Goal: Book appointment/travel/reservation

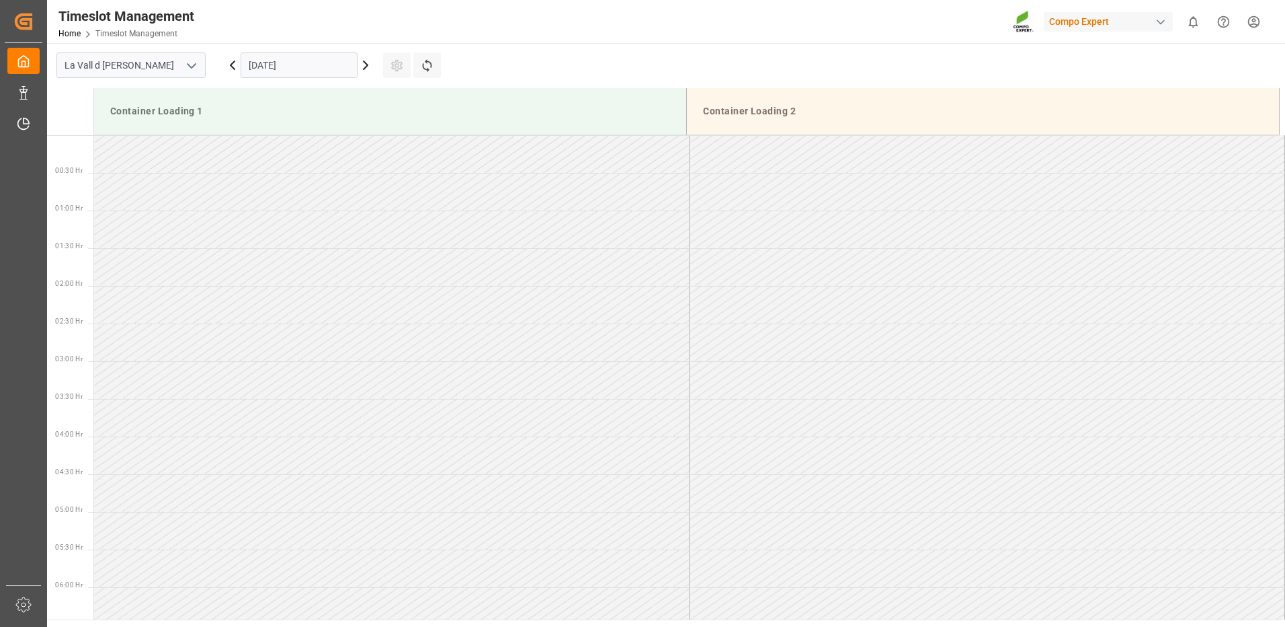
scroll to position [672, 0]
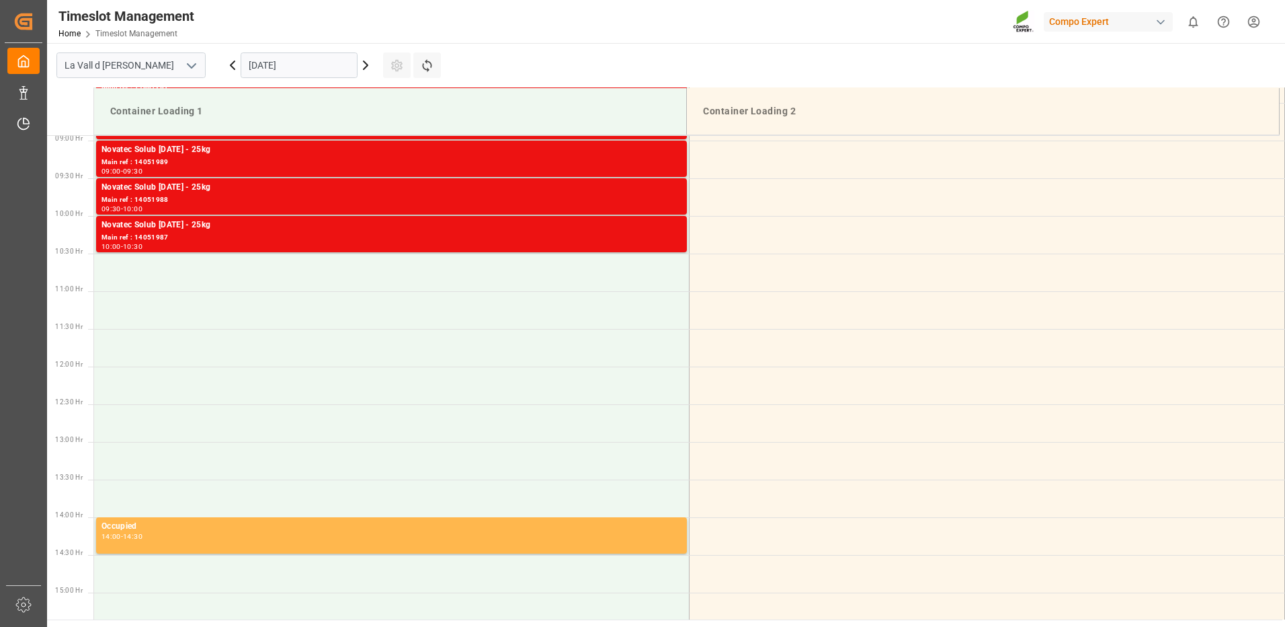
click at [267, 61] on input "[DATE]" at bounding box center [299, 65] width 117 height 26
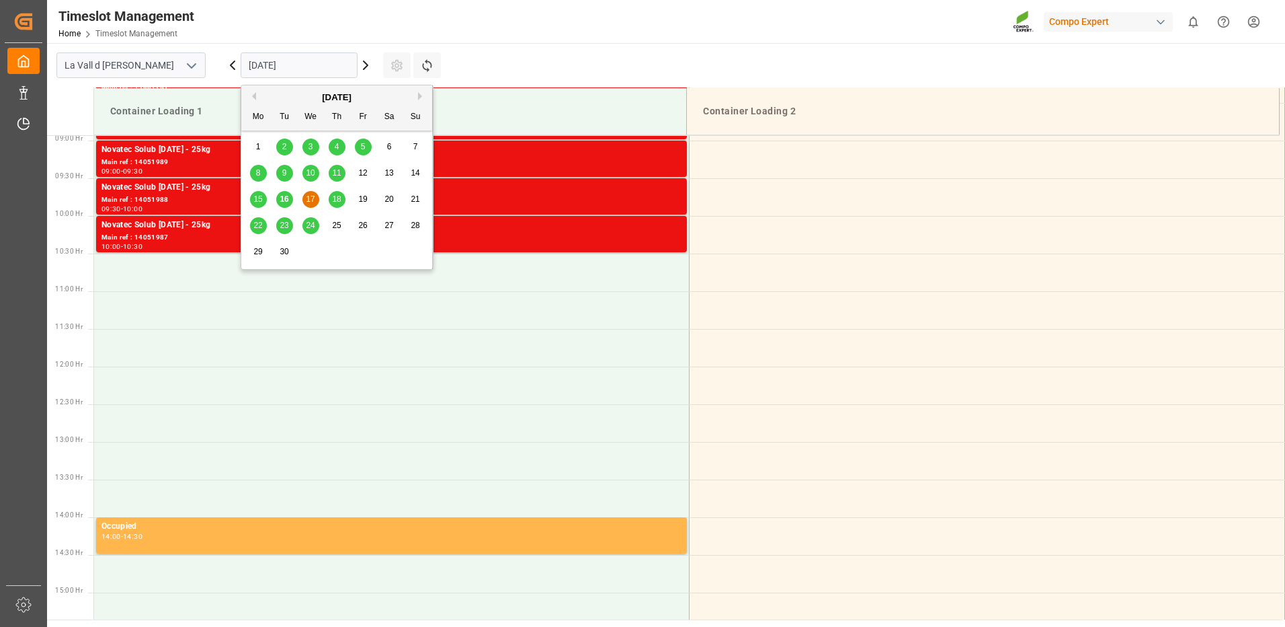
click at [422, 102] on div "[DATE]" at bounding box center [336, 97] width 191 height 13
click at [421, 95] on button "Next Month" at bounding box center [422, 96] width 8 height 8
click at [282, 173] on span "7" at bounding box center [284, 172] width 5 height 9
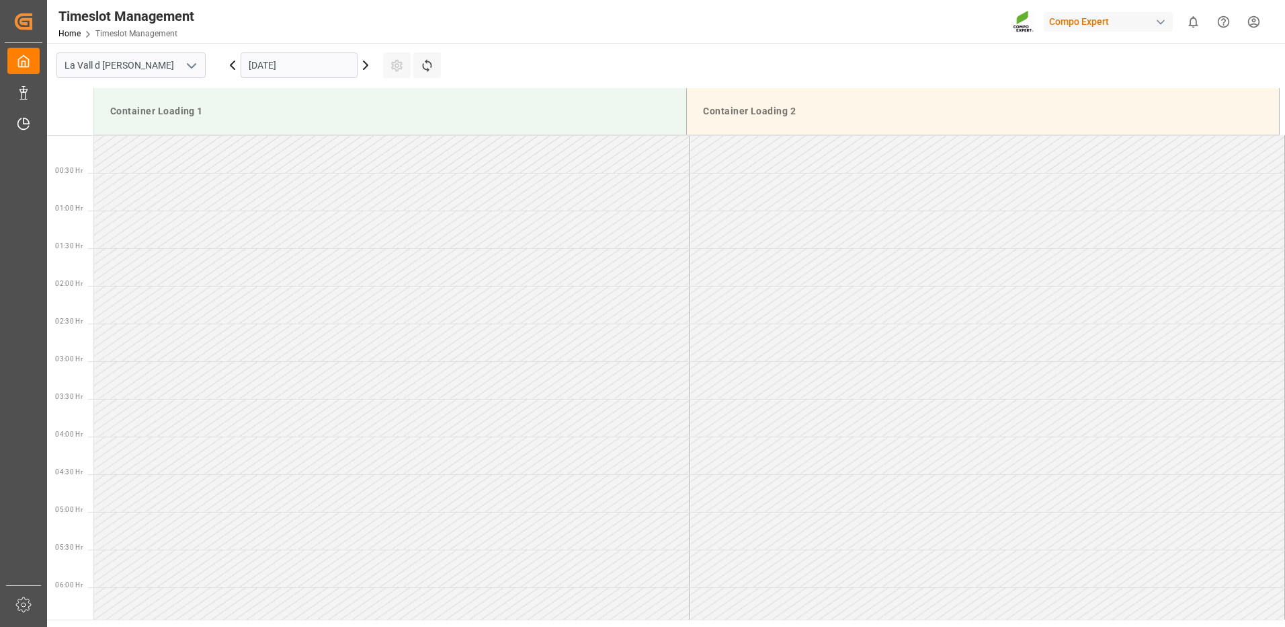
scroll to position [336, 0]
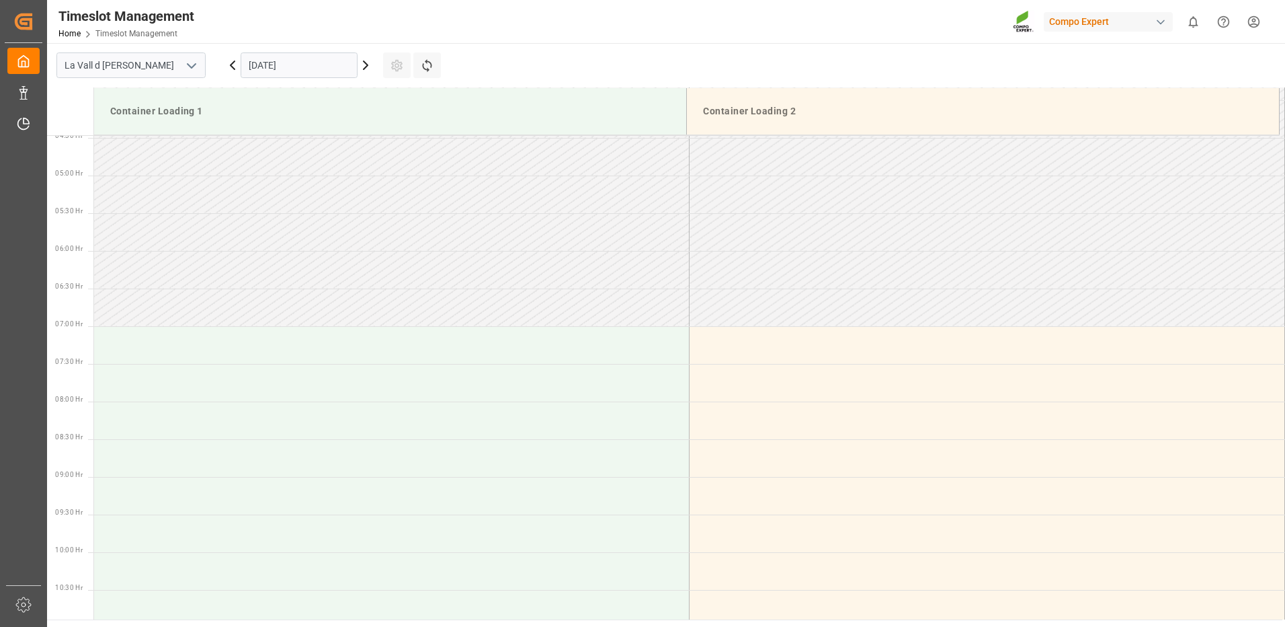
click at [289, 71] on input "[DATE]" at bounding box center [299, 65] width 117 height 26
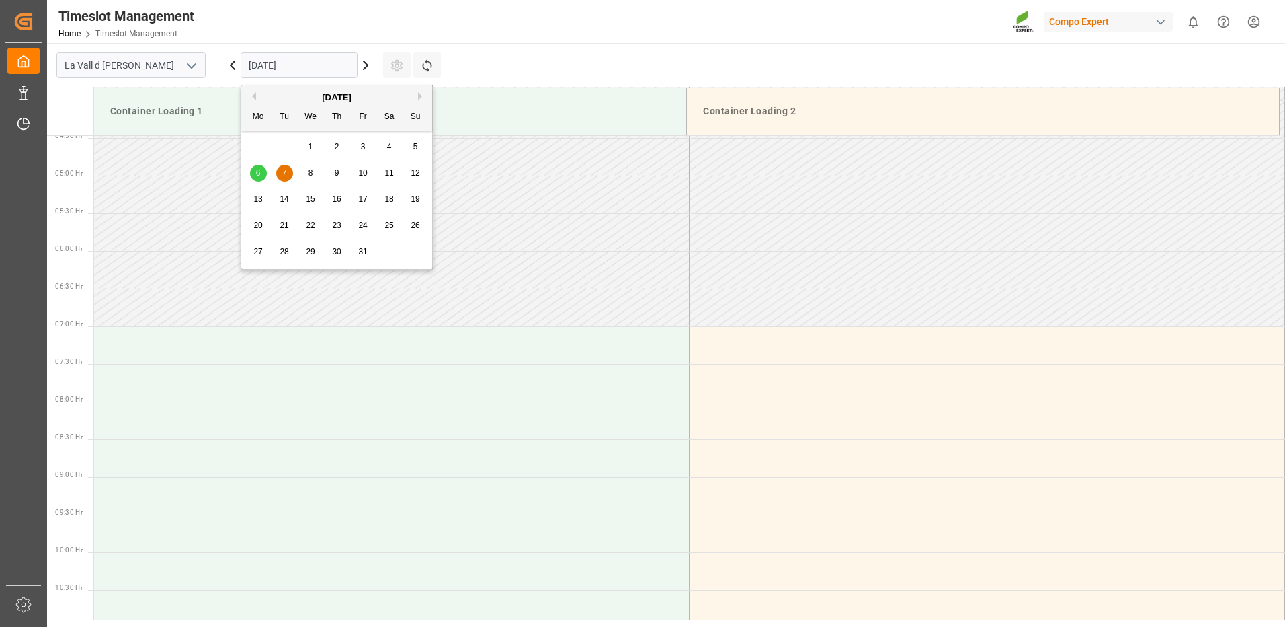
click at [303, 167] on div "8" at bounding box center [311, 173] width 17 height 16
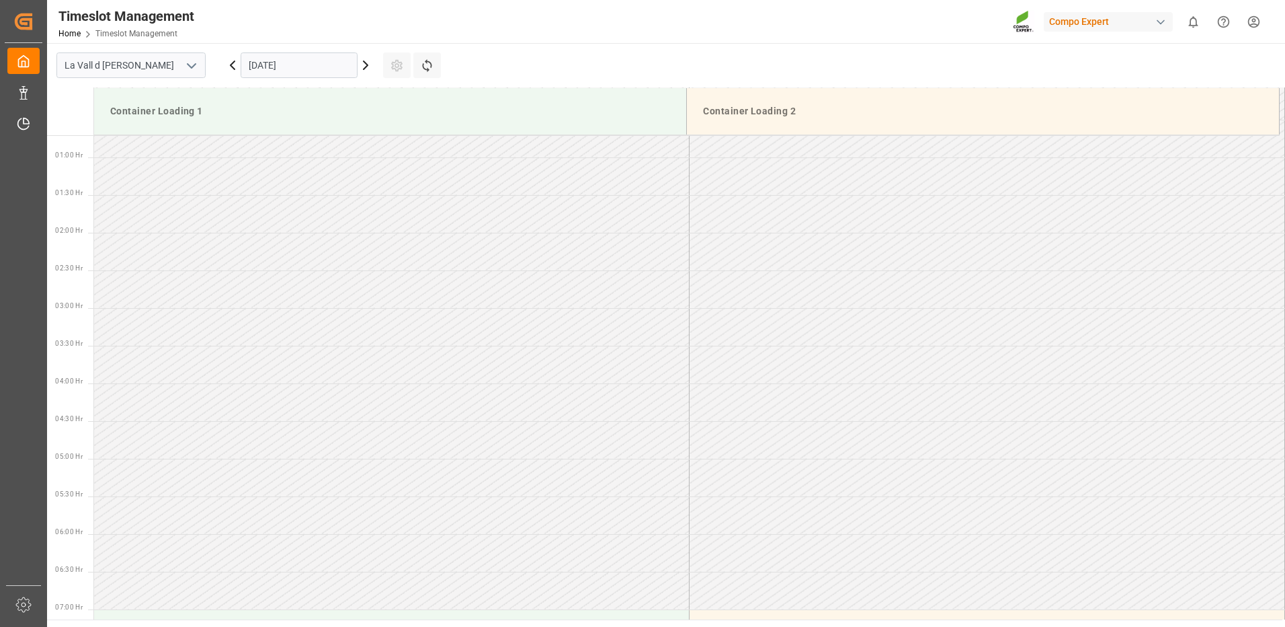
scroll to position [0, 0]
click at [274, 58] on input "[DATE]" at bounding box center [299, 65] width 117 height 26
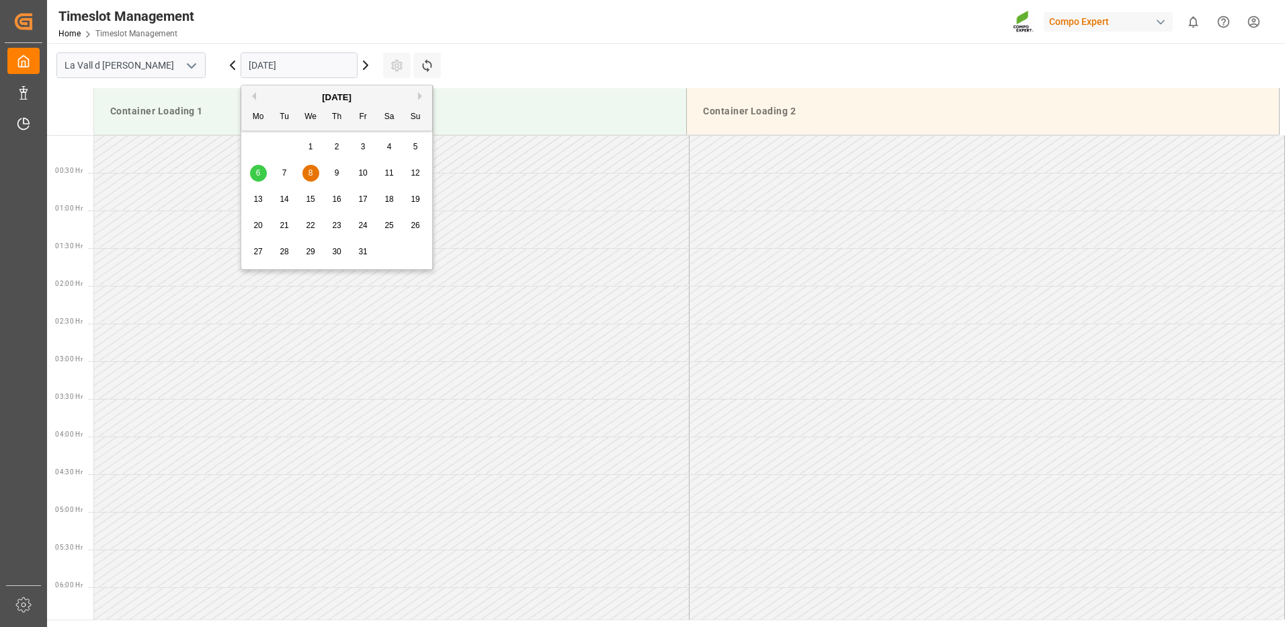
click at [281, 178] on div "7" at bounding box center [284, 173] width 17 height 16
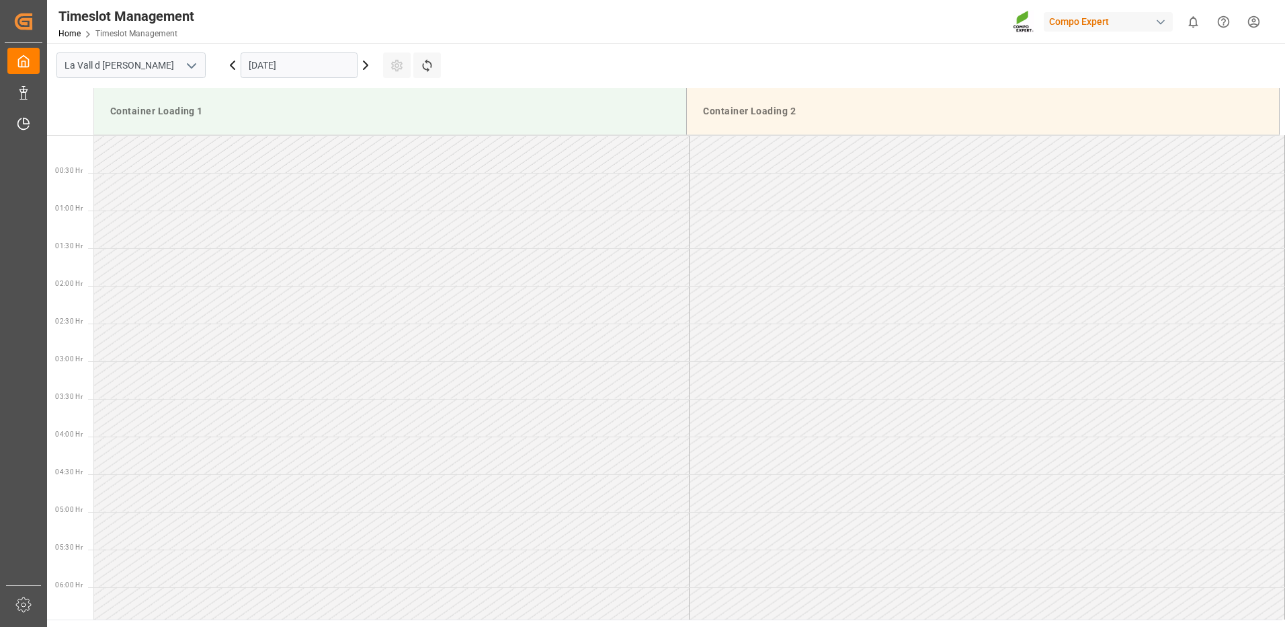
scroll to position [1196, 0]
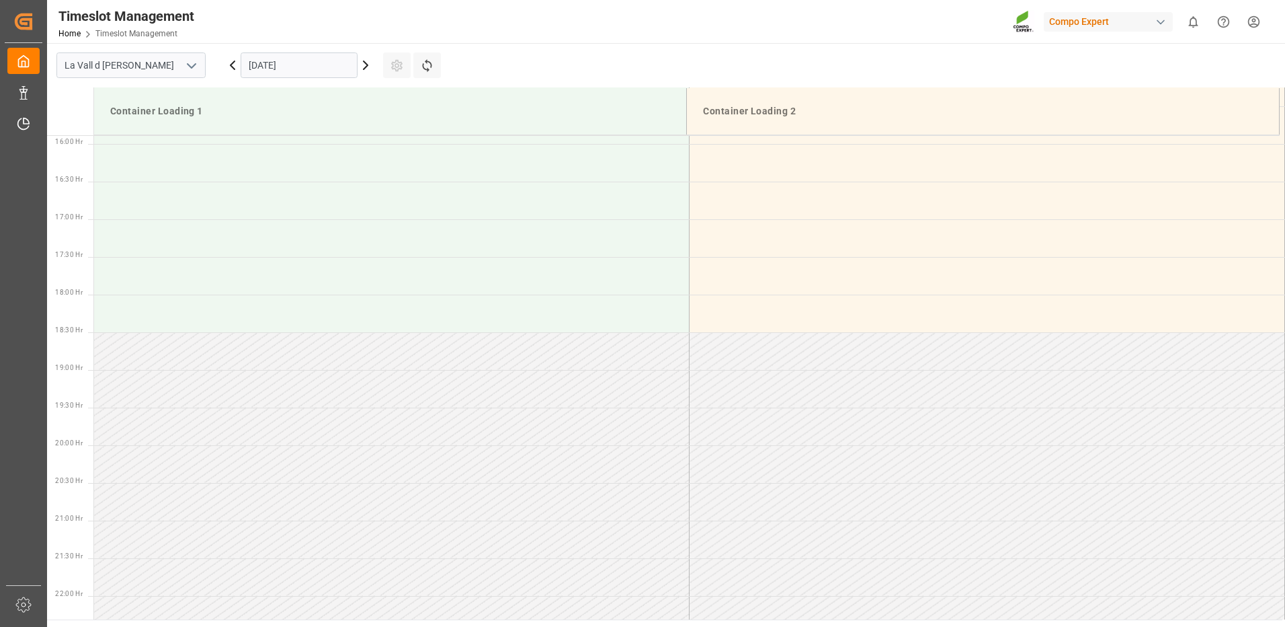
click at [264, 71] on input "[DATE]" at bounding box center [299, 65] width 117 height 26
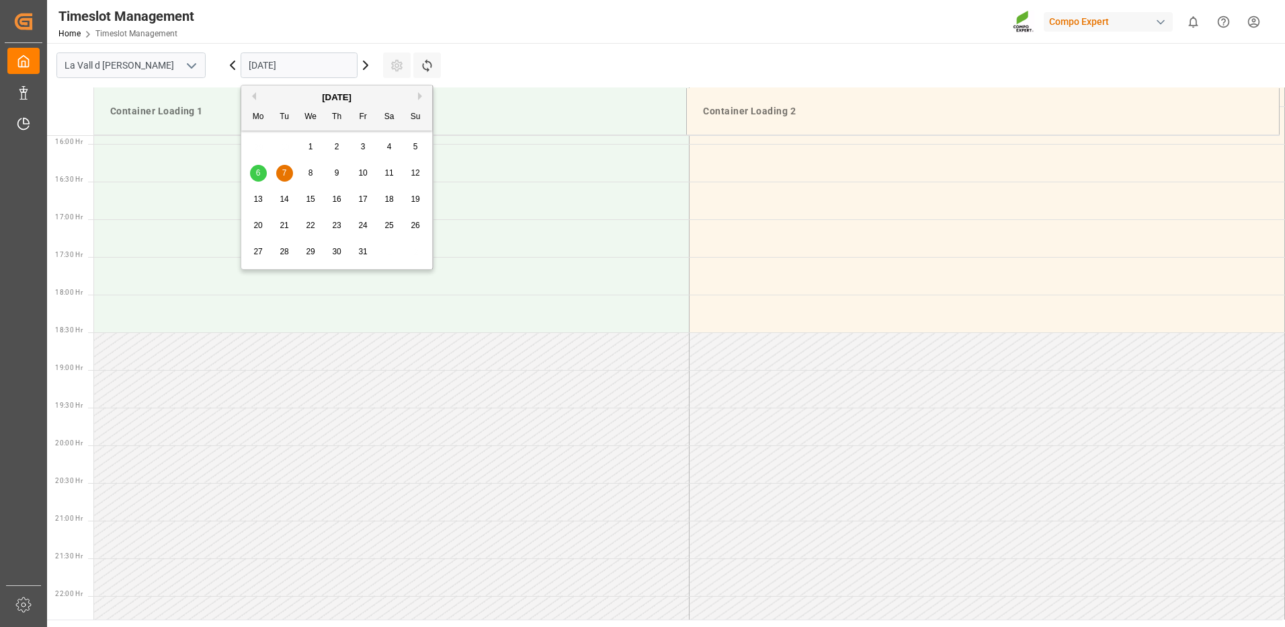
click at [282, 169] on span "7" at bounding box center [284, 172] width 5 height 9
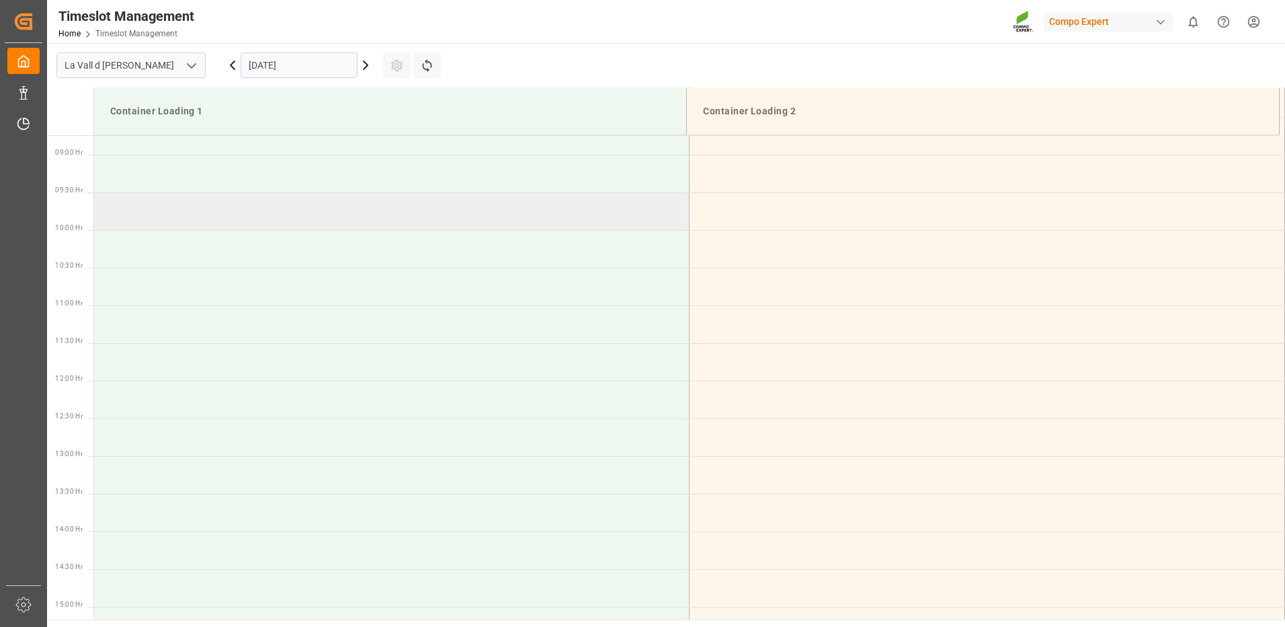
scroll to position [591, 0]
click at [301, 67] on input "[DATE]" at bounding box center [299, 65] width 117 height 26
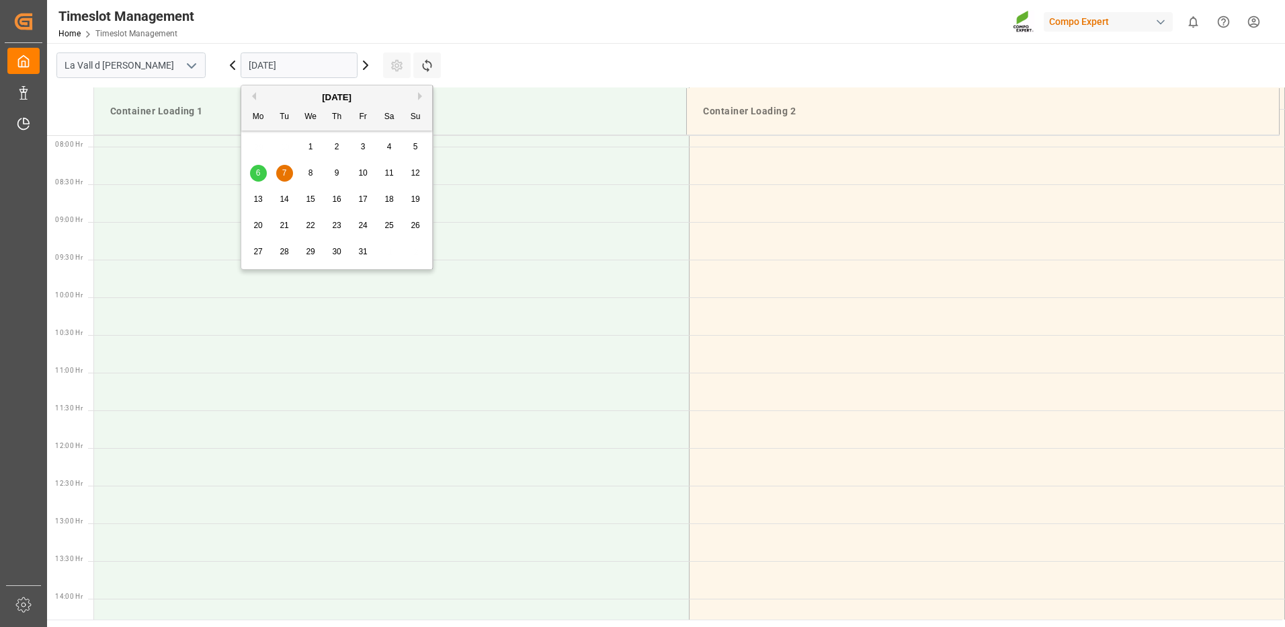
click at [251, 97] on button "Previous Month" at bounding box center [252, 96] width 8 height 8
click at [264, 226] on div "22" at bounding box center [258, 226] width 17 height 16
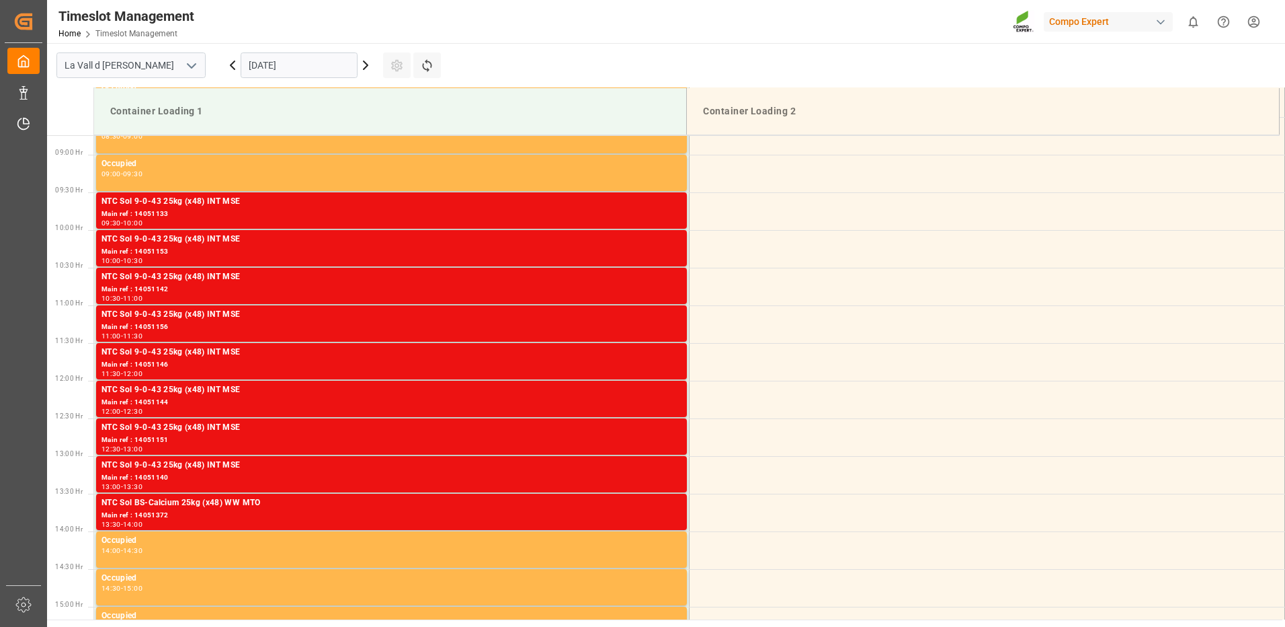
scroll to position [927, 0]
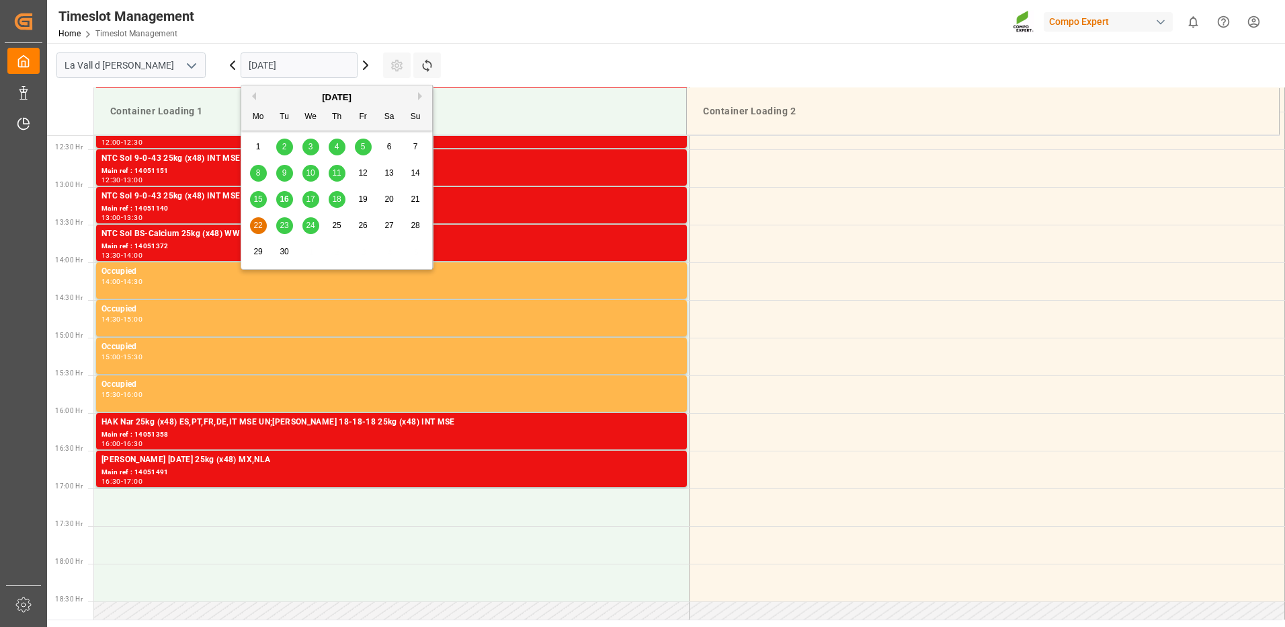
click at [288, 68] on input "[DATE]" at bounding box center [299, 65] width 117 height 26
click at [284, 229] on span "23" at bounding box center [284, 225] width 9 height 9
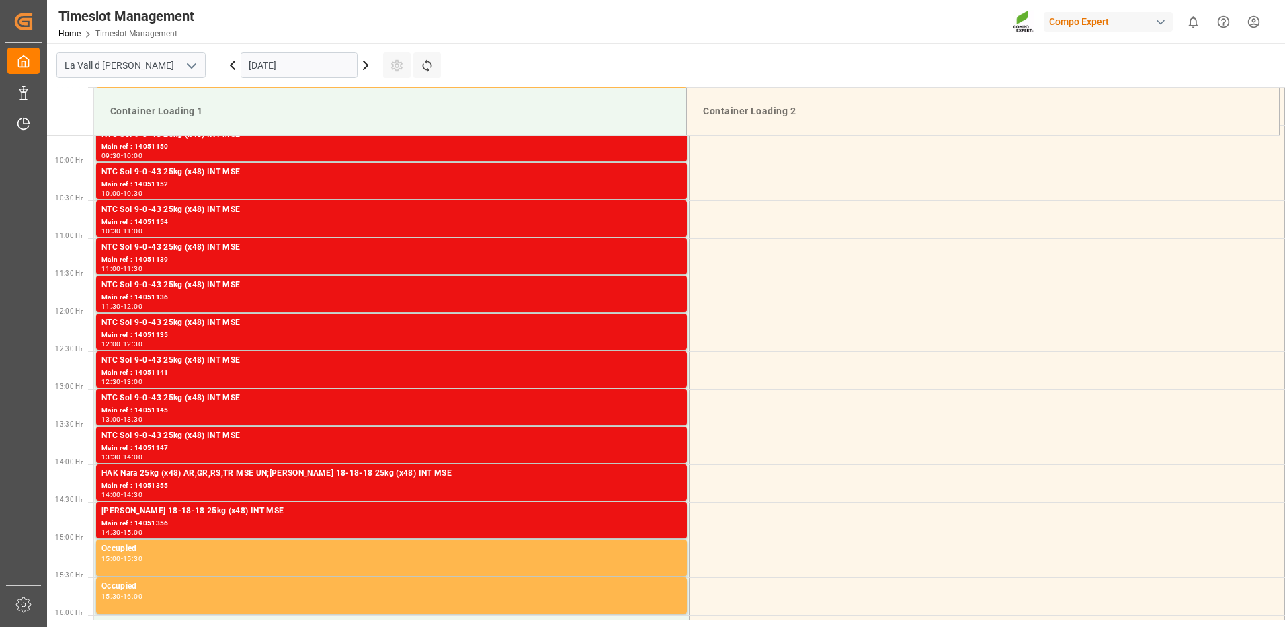
scroll to position [860, 0]
